Goal: Information Seeking & Learning: Check status

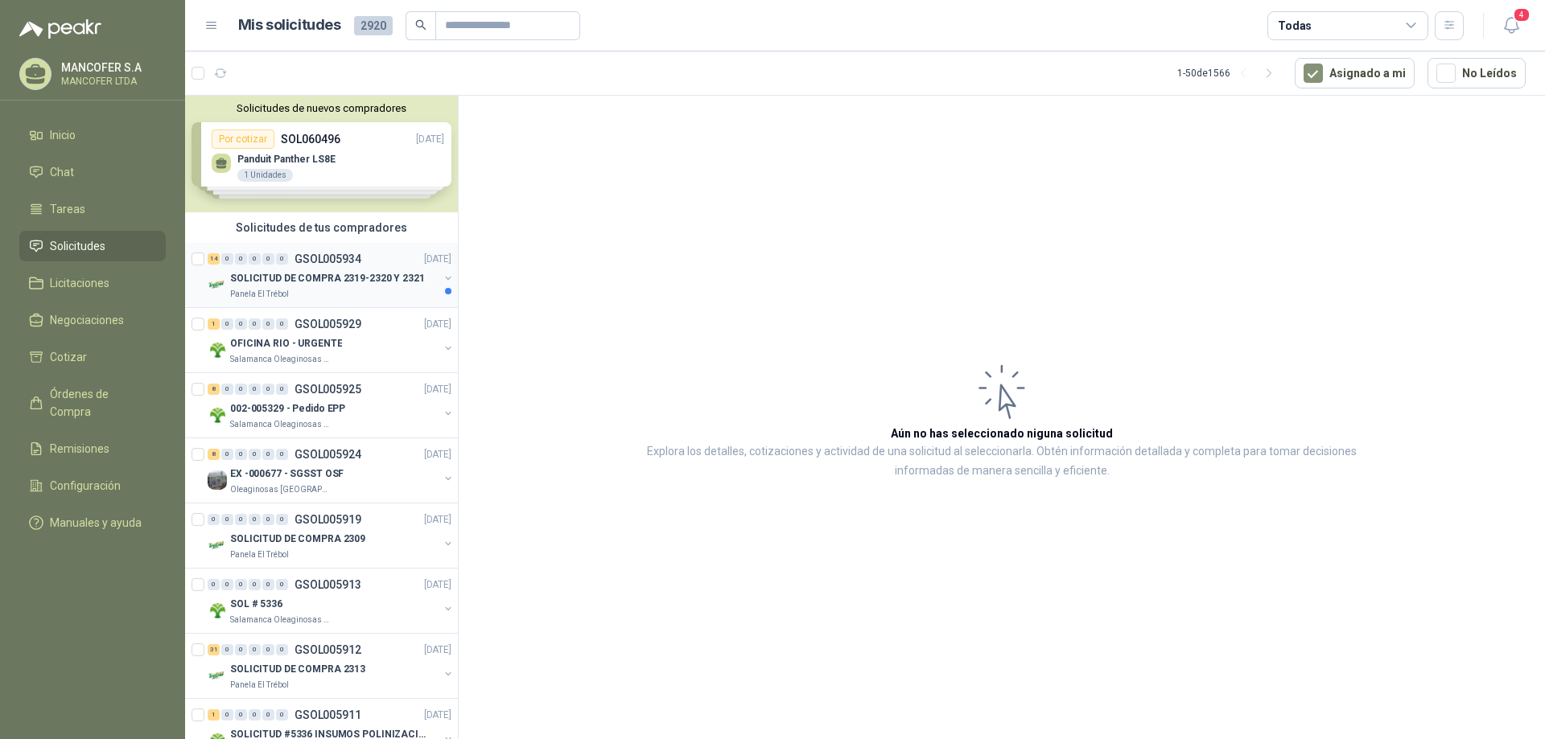
click at [309, 274] on p "SOLICITUD DE COMPRA 2319-2320 Y 2321" at bounding box center [327, 278] width 195 height 15
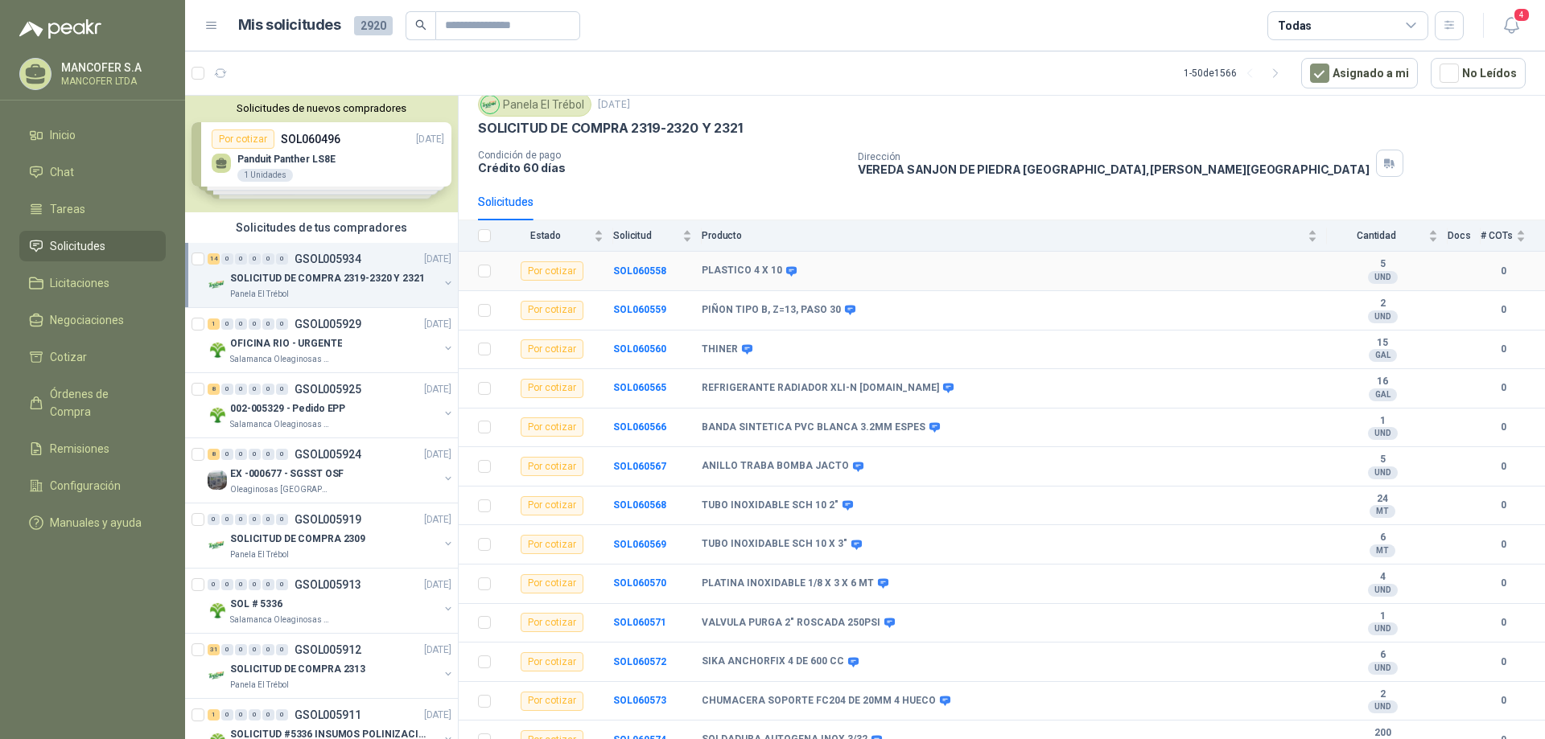
scroll to position [113, 0]
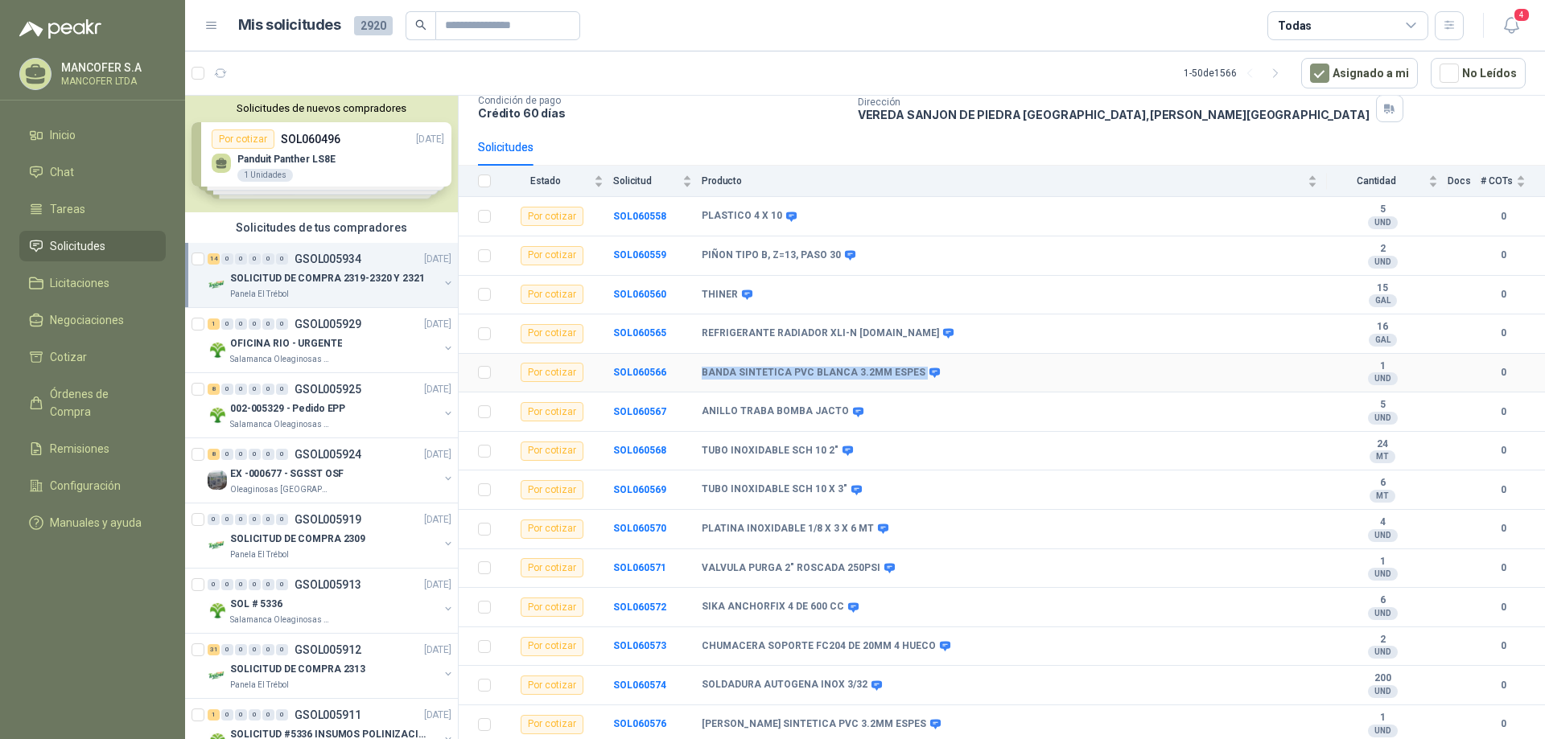
drag, startPoint x: 929, startPoint y: 376, endPoint x: 683, endPoint y: 375, distance: 246.2
click at [683, 375] on tr "Por cotizar SOL060566 BANDA SINTETICA PVC BLANCA 3.2MM ESPES 1 UND  0" at bounding box center [1002, 373] width 1086 height 39
copy tr "BANDA SINTETICA PVC BLANCA 3.2MM ESPES"
drag, startPoint x: 911, startPoint y: 723, endPoint x: 696, endPoint y: 733, distance: 215.1
click at [696, 733] on tr "Por cotizar SOL060576 [PERSON_NAME] SINTETICA PVC 3.2MM ESPES 1 UND  0" at bounding box center [1002, 725] width 1086 height 39
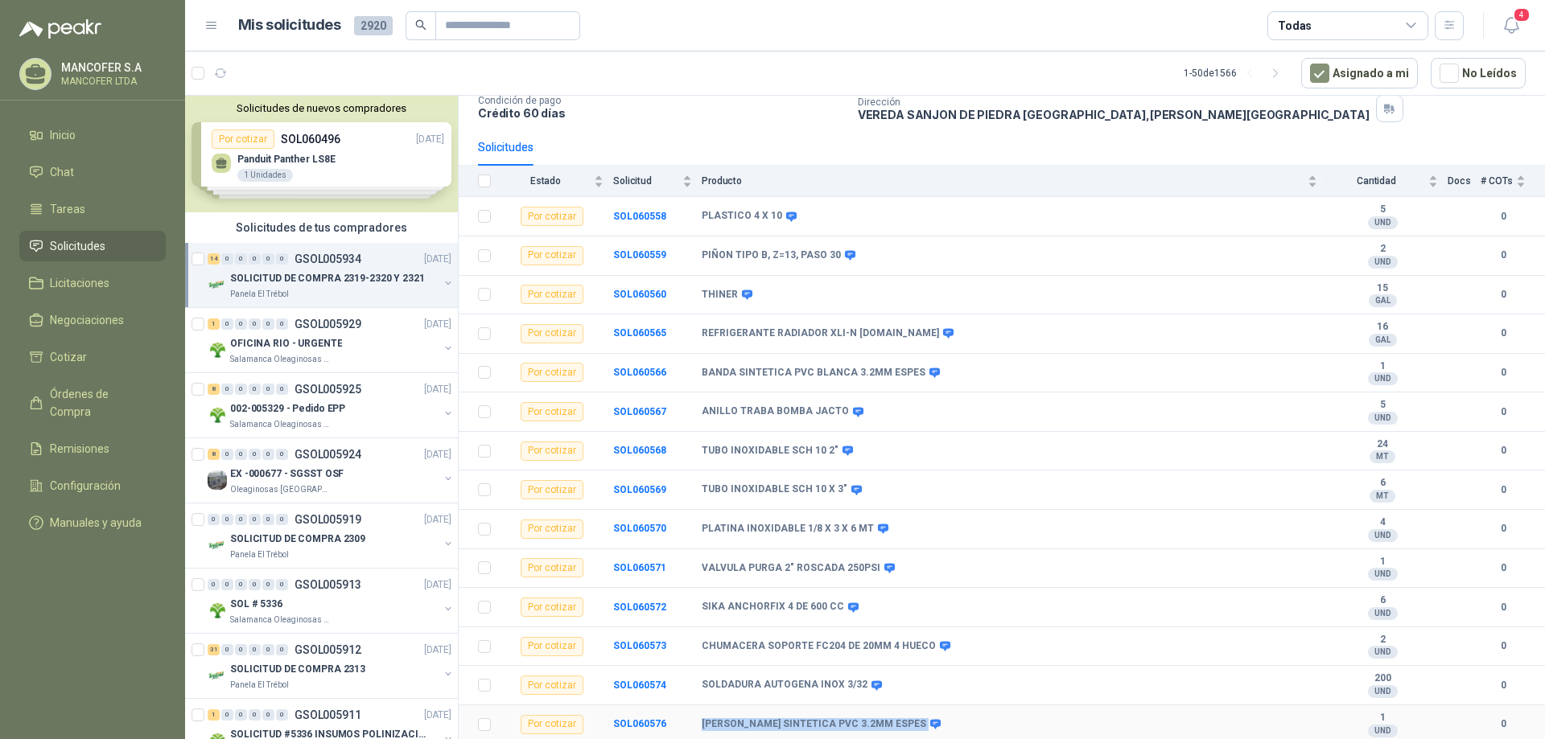
copy tr "[PERSON_NAME] SINTETICA PVC 3.2MM ESPES"
click at [363, 335] on div "OFICINA RIO - URGENTE" at bounding box center [334, 343] width 208 height 19
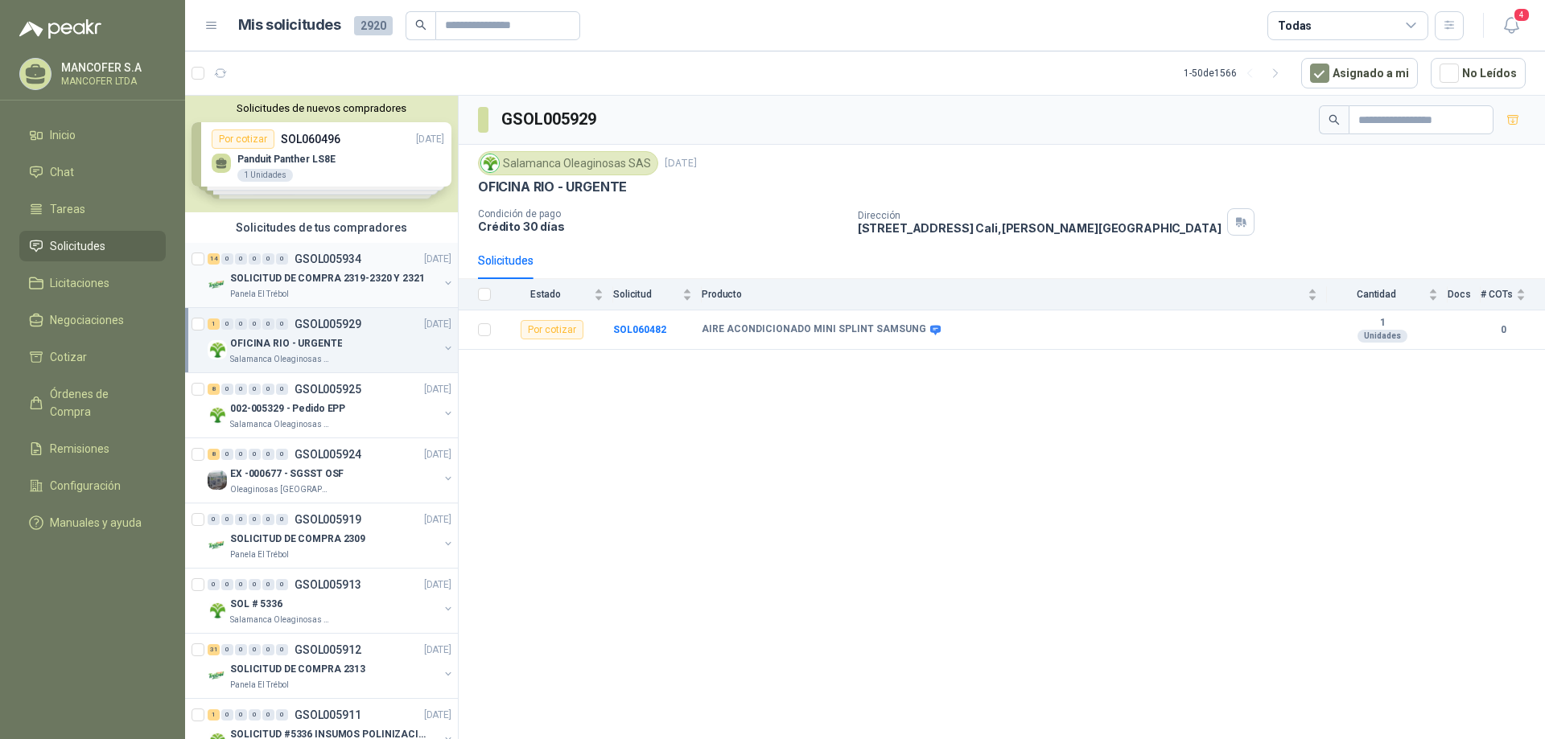
click at [353, 271] on p "SOLICITUD DE COMPRA 2319-2320 Y 2321" at bounding box center [327, 278] width 195 height 15
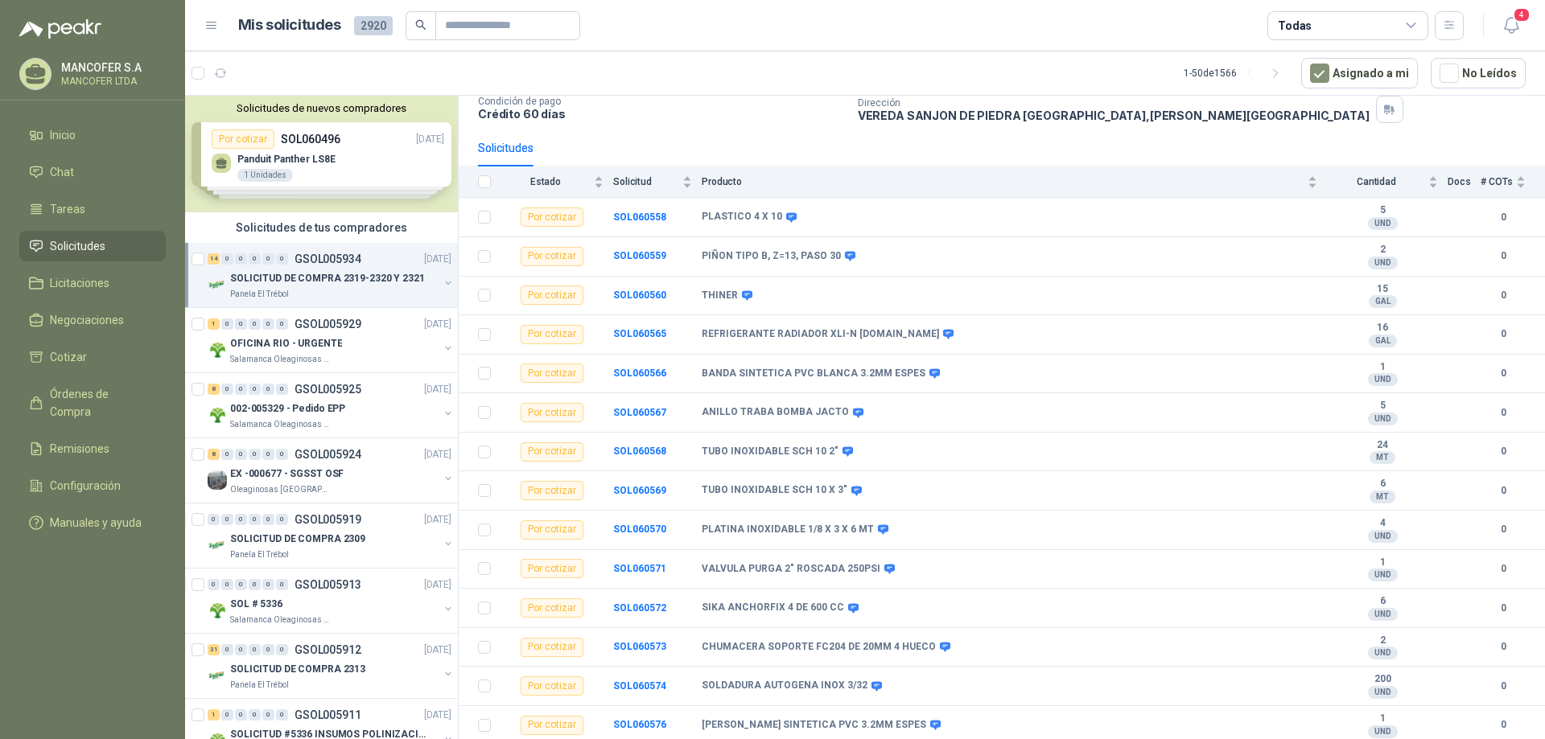
scroll to position [113, 0]
click at [645, 371] on b "SOL060566" at bounding box center [639, 372] width 53 height 11
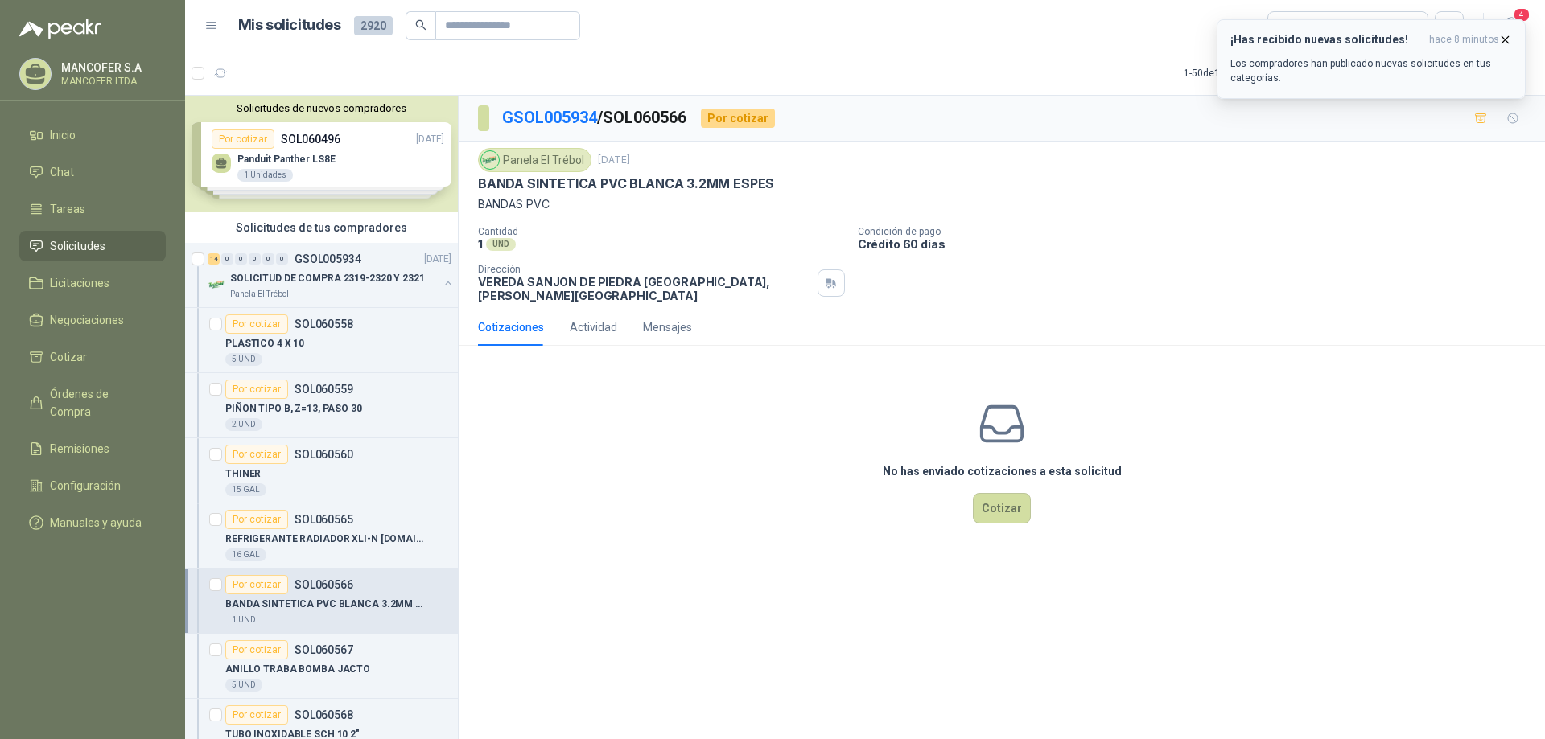
click at [1340, 75] on p "Los compradores han publicado nuevas solicitudes en tus categorías." at bounding box center [1371, 70] width 282 height 29
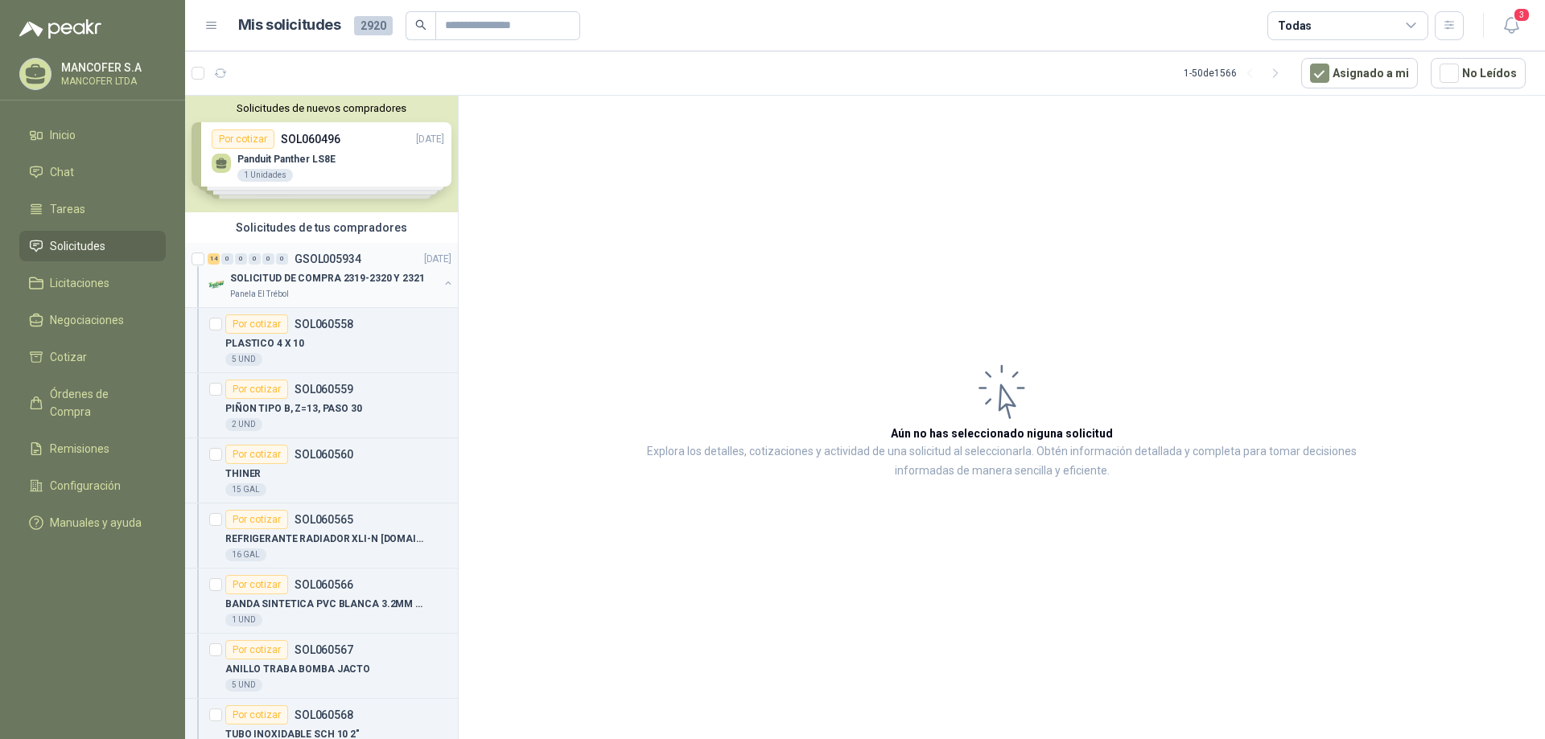
click at [380, 278] on p "SOLICITUD DE COMPRA 2319-2320 Y 2321" at bounding box center [327, 278] width 195 height 15
